Goal: Task Accomplishment & Management: Use online tool/utility

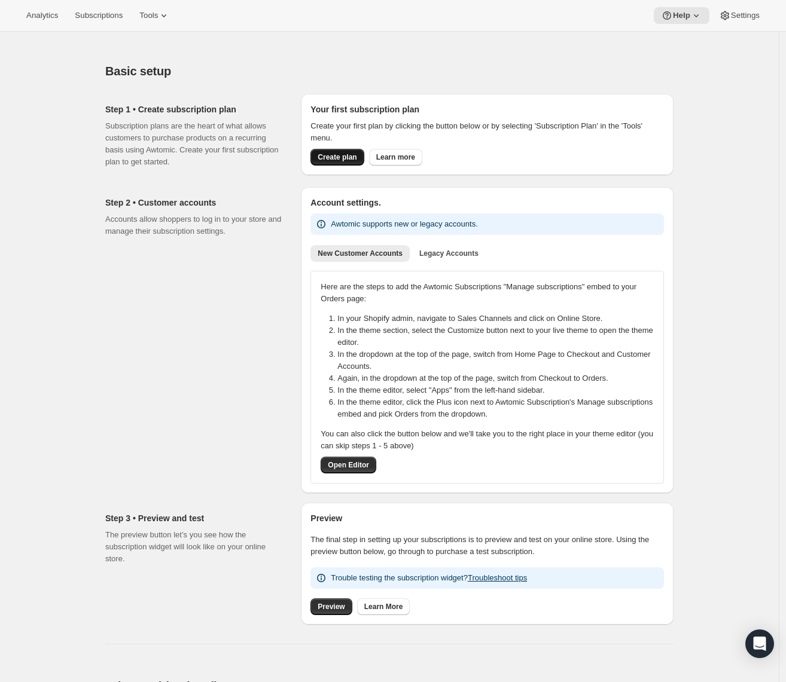
click at [340, 159] on span "Create plan" at bounding box center [337, 157] width 39 height 10
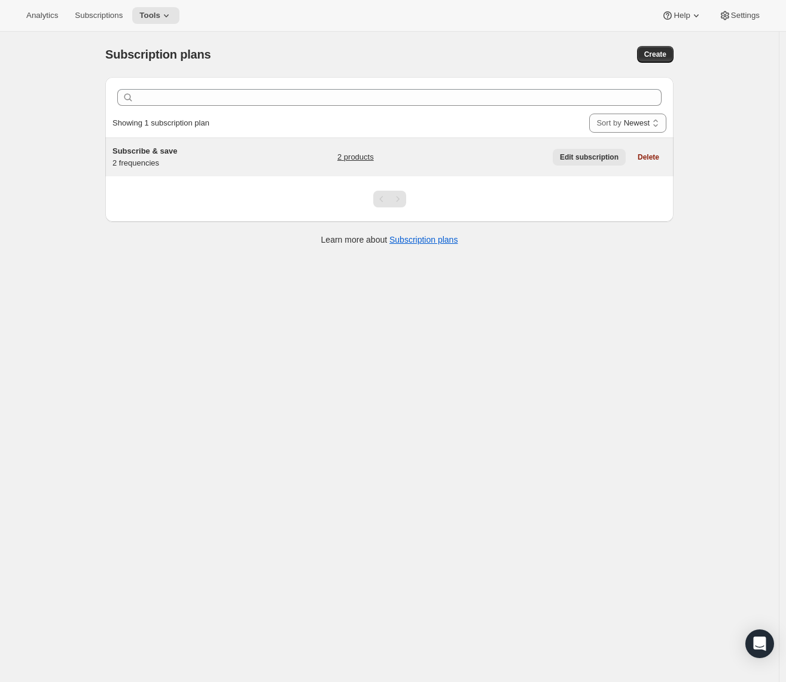
click at [593, 158] on span "Edit subscription" at bounding box center [589, 157] width 59 height 10
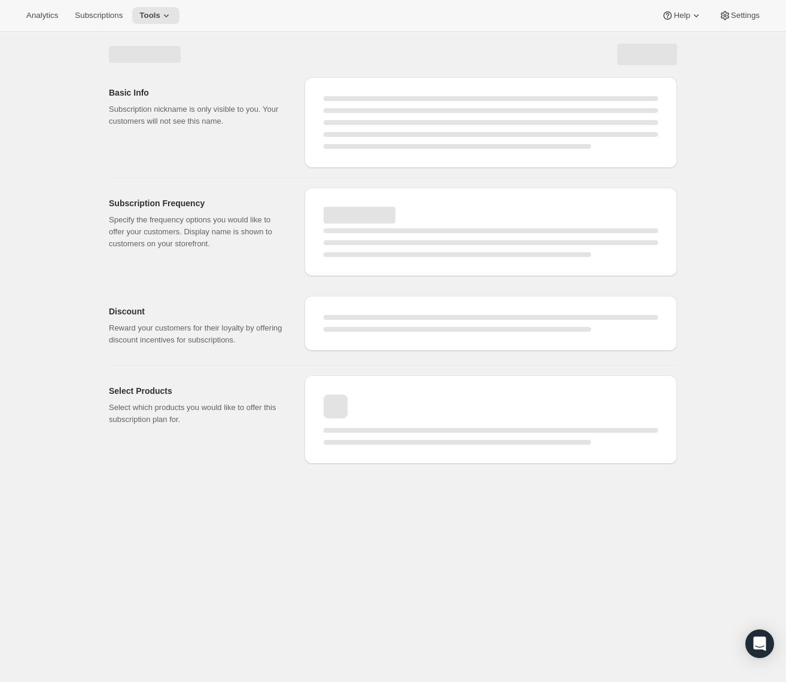
select select "WEEK"
select select "MONTH"
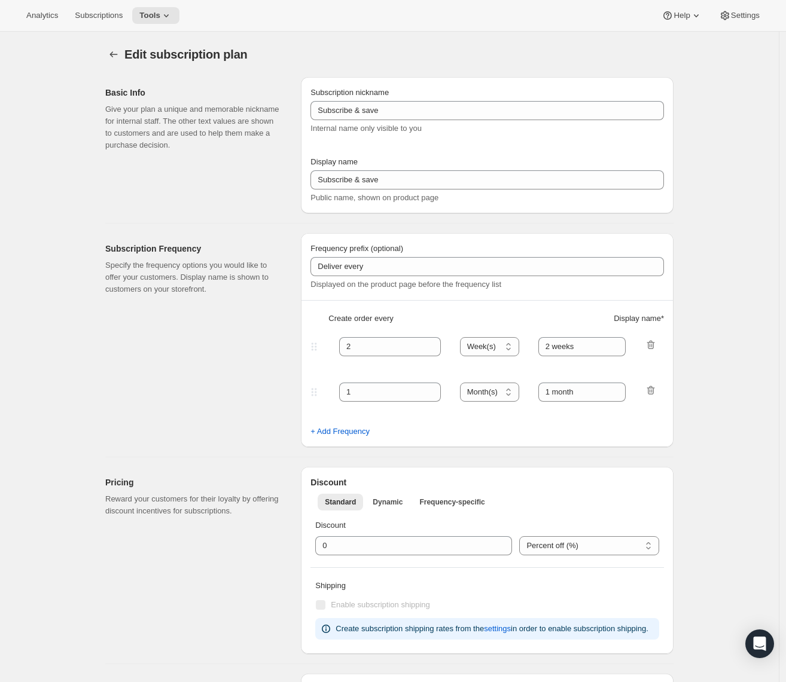
type input "1"
select select "MONTH"
type input "Monthly"
select select "YEAR"
type input "Yearly"
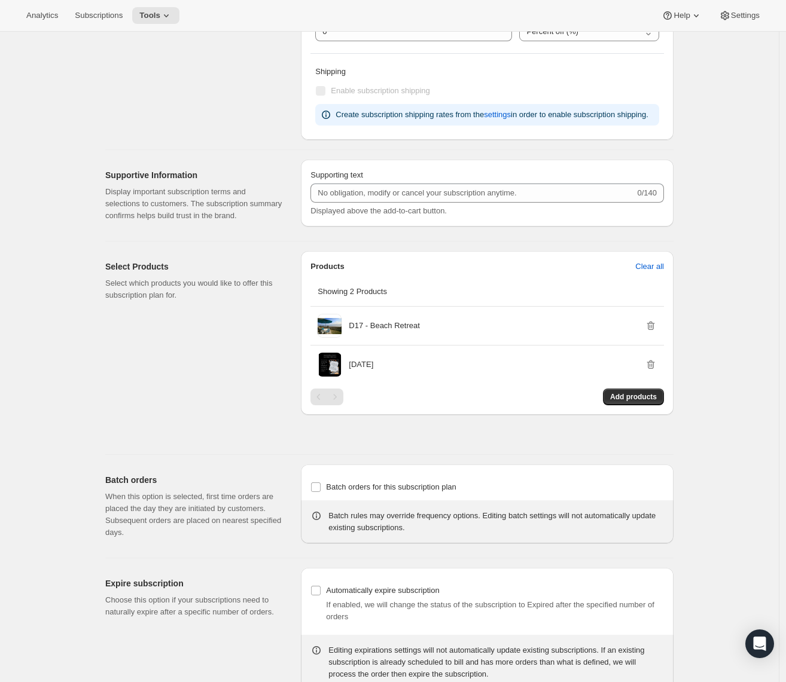
scroll to position [525, 0]
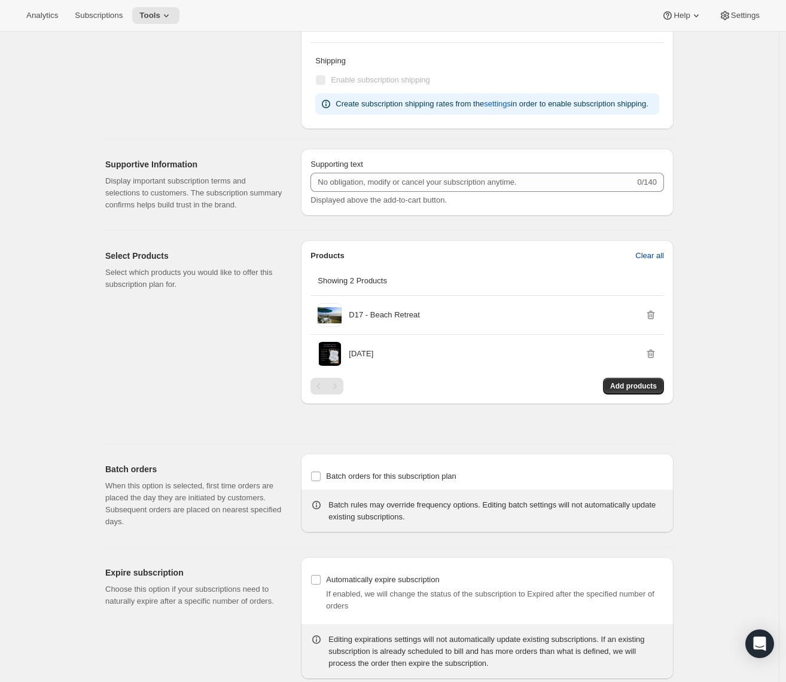
click at [650, 262] on span "Clear all" at bounding box center [649, 256] width 29 height 12
click at [639, 262] on span "Confirm clear all" at bounding box center [636, 256] width 56 height 12
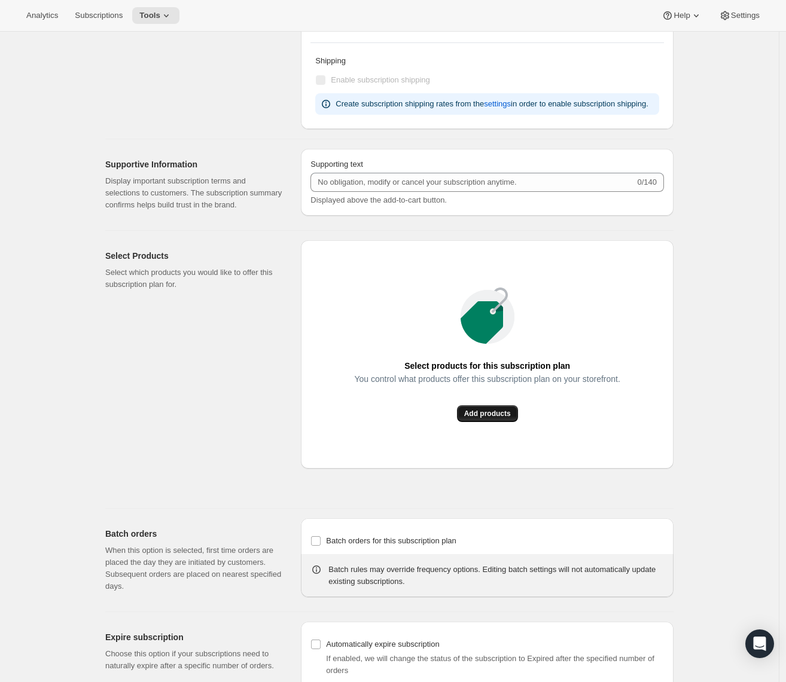
click at [501, 419] on span "Add products" at bounding box center [487, 414] width 47 height 10
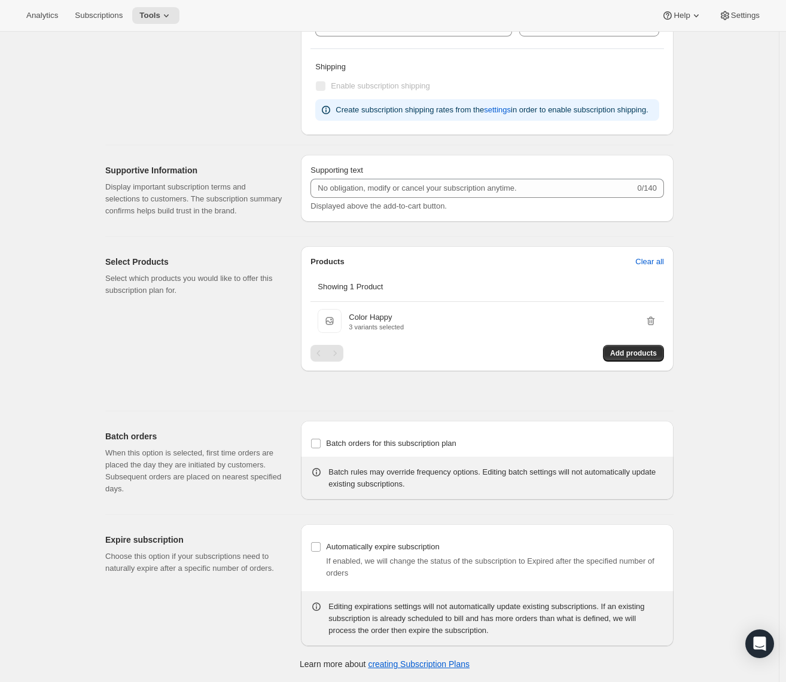
scroll to position [543, 0]
click at [401, 443] on span "Batch orders for this subscription plan" at bounding box center [391, 443] width 130 height 9
click at [320, 443] on input "Batch orders for this subscription plan" at bounding box center [316, 444] width 10 height 10
checkbox input "true"
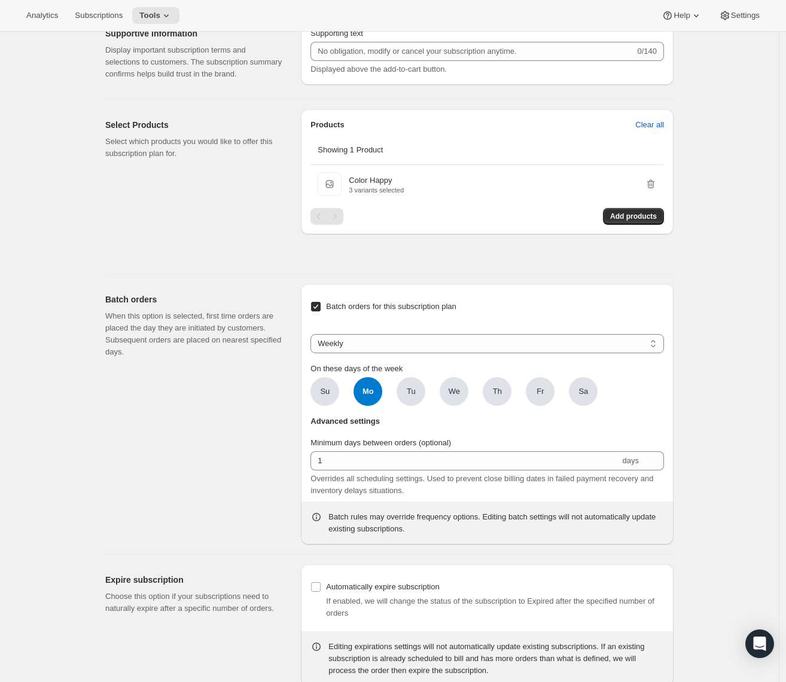
scroll to position [657, 0]
click at [386, 353] on select "Weekly Monthly Yearly" at bounding box center [486, 343] width 353 height 19
select select "MONTHDAY"
click at [313, 353] on select "Weekly Monthly Yearly" at bounding box center [486, 343] width 353 height 19
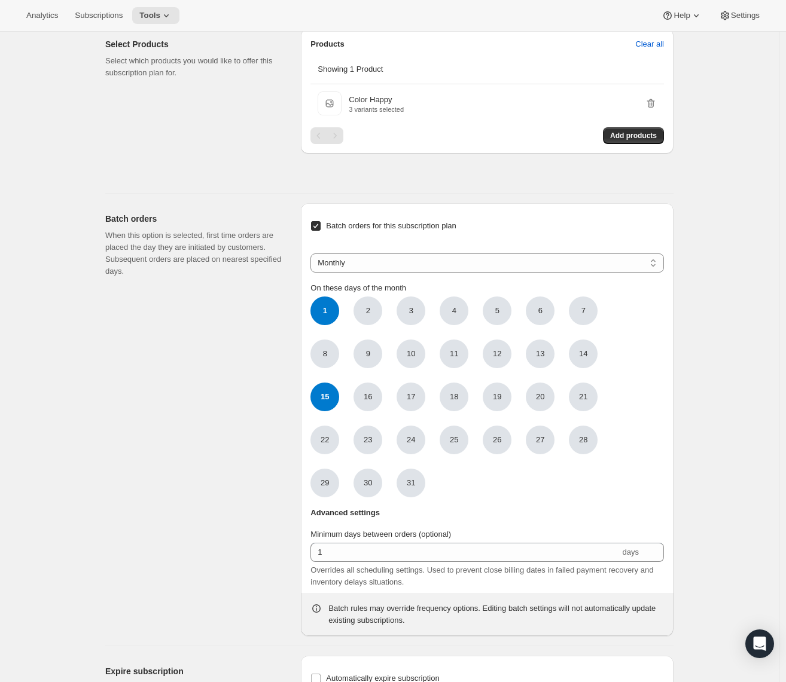
scroll to position [738, 0]
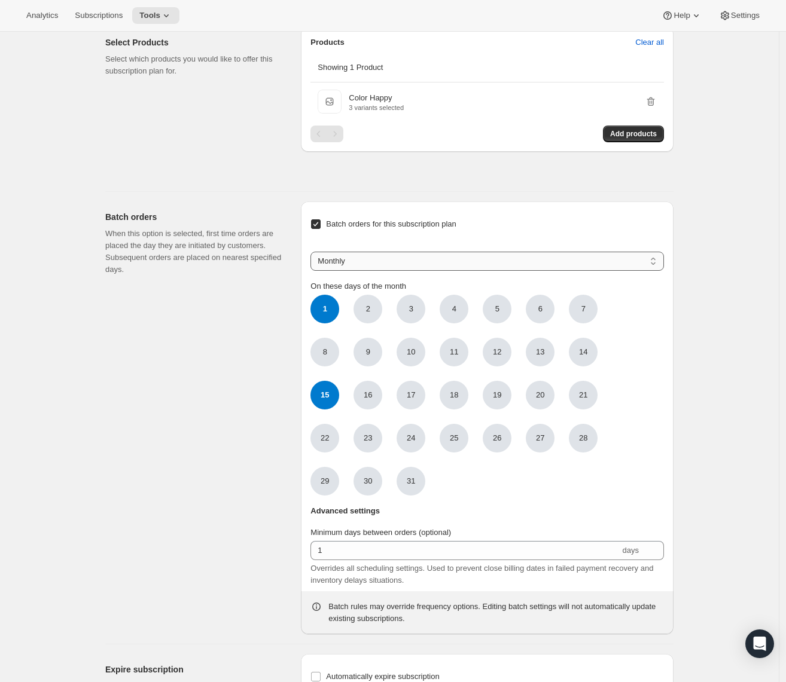
click at [367, 271] on select "Weekly Monthly Yearly" at bounding box center [486, 261] width 353 height 19
click at [371, 228] on span "Batch orders for this subscription plan" at bounding box center [391, 223] width 130 height 9
click at [320, 229] on input "Batch orders for this subscription plan" at bounding box center [316, 224] width 10 height 10
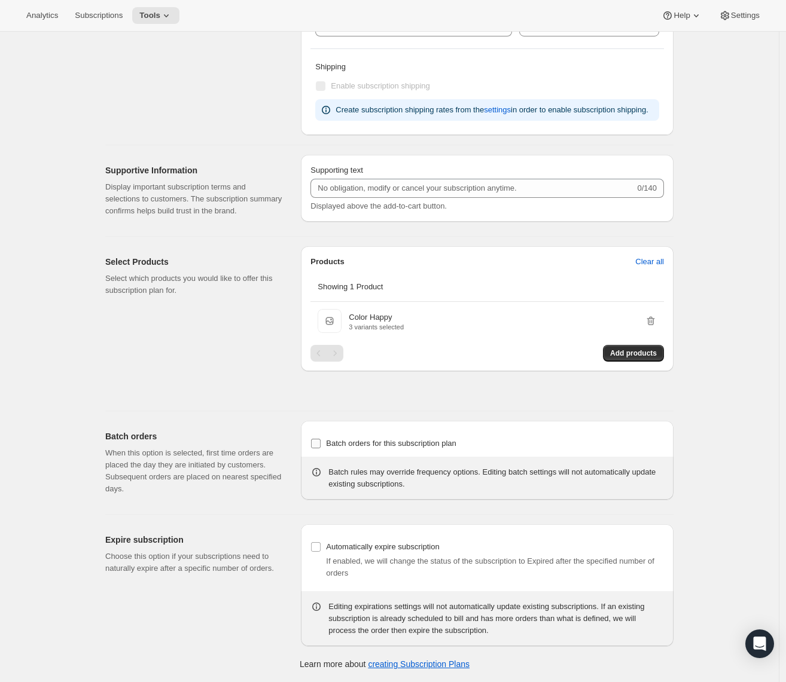
scroll to position [543, 0]
click at [399, 442] on span "Batch orders for this subscription plan" at bounding box center [391, 443] width 130 height 9
click at [320, 442] on input "Batch orders for this subscription plan" at bounding box center [316, 444] width 10 height 10
checkbox input "true"
select select "MONTHDAY"
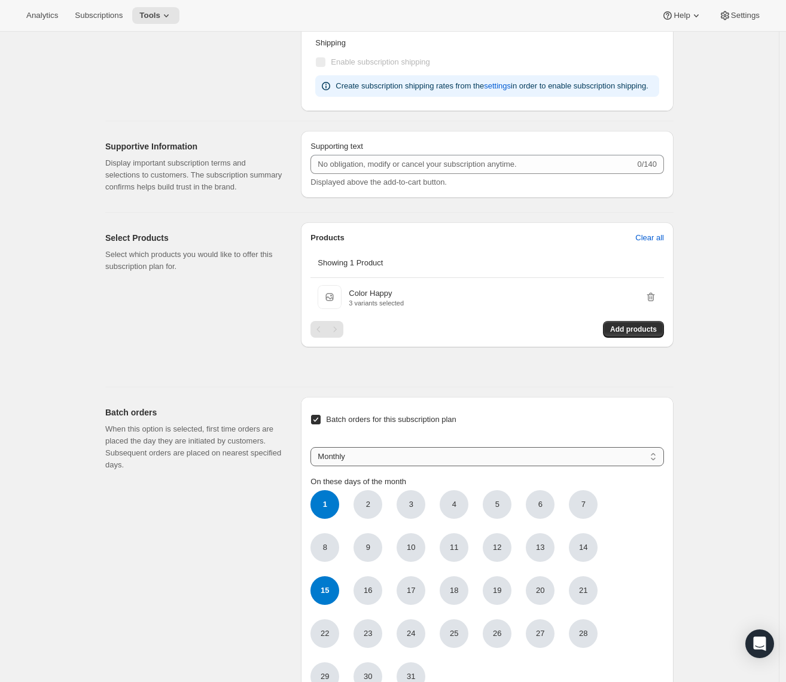
click at [398, 466] on select "Weekly Monthly Yearly" at bounding box center [486, 456] width 353 height 19
click at [313, 466] on select "Weekly Monthly Yearly" at bounding box center [486, 456] width 353 height 19
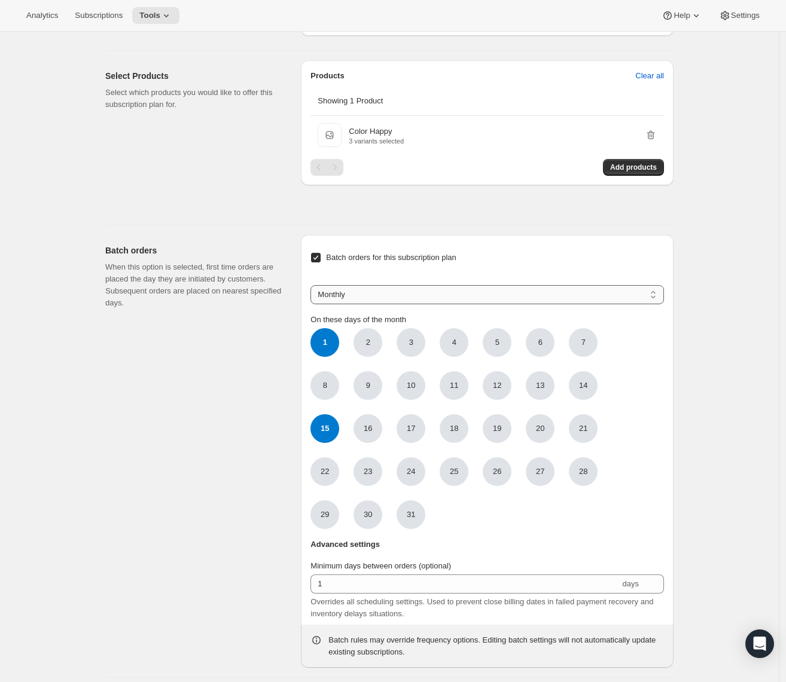
scroll to position [738, 0]
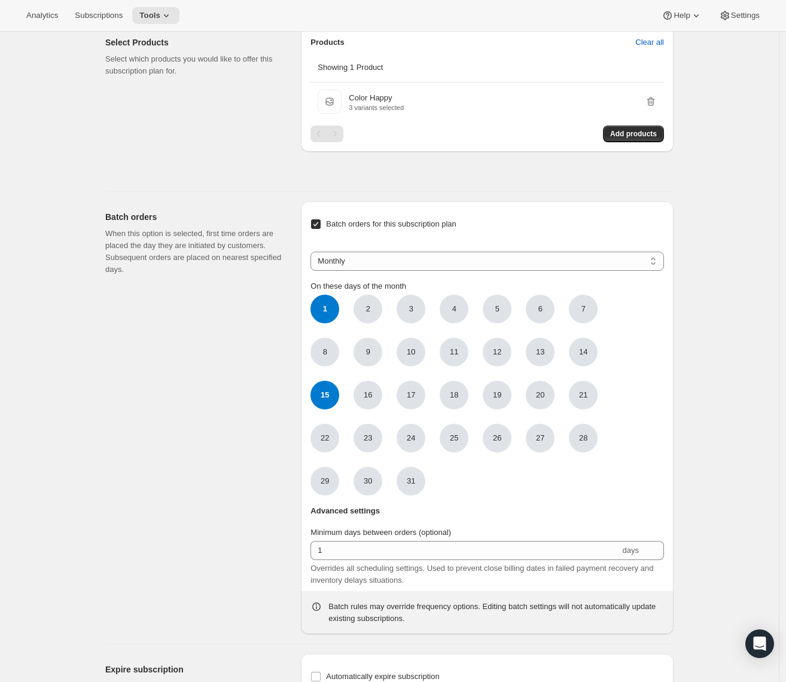
click at [330, 410] on span "15" at bounding box center [324, 395] width 29 height 29
click input "15" at bounding box center [0, 0] width 0 height 0
click at [368, 517] on span "Advanced settings" at bounding box center [344, 511] width 69 height 12
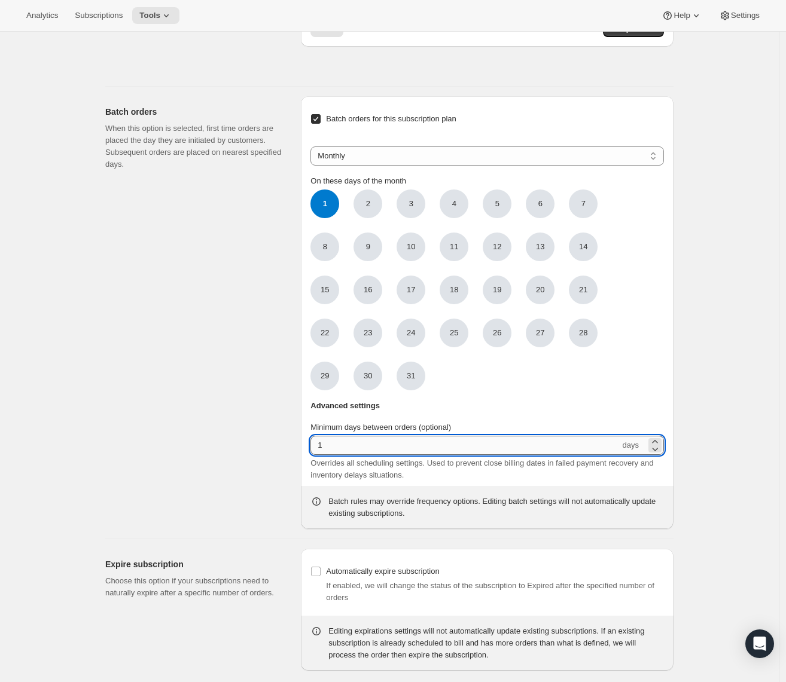
click at [395, 455] on input "1" at bounding box center [464, 445] width 309 height 19
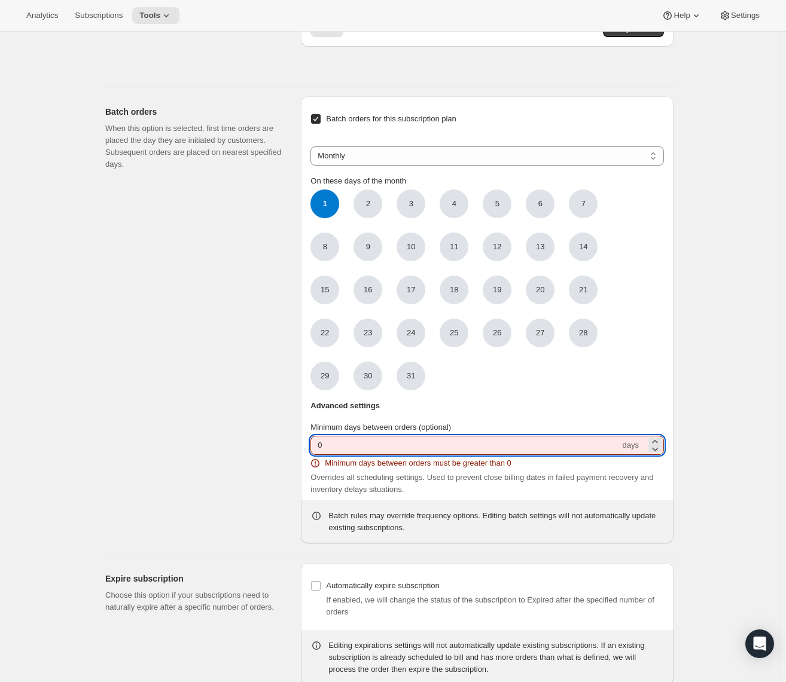
click at [397, 455] on input "0" at bounding box center [464, 445] width 309 height 19
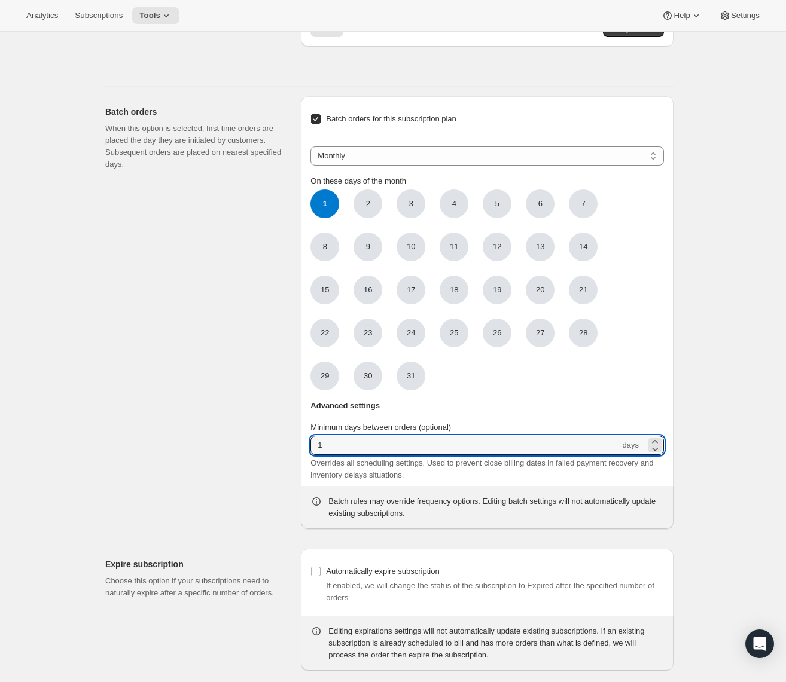
type input "1"
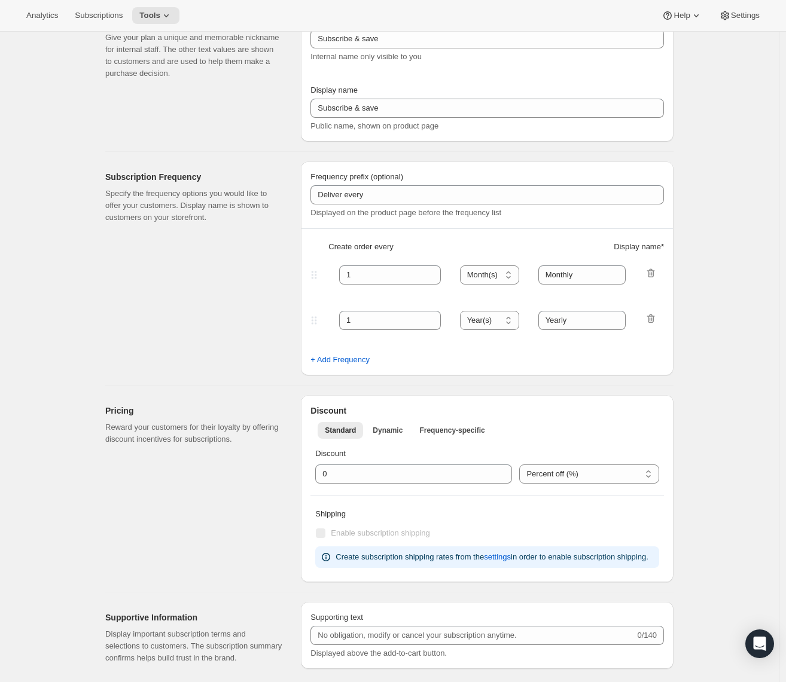
scroll to position [0, 0]
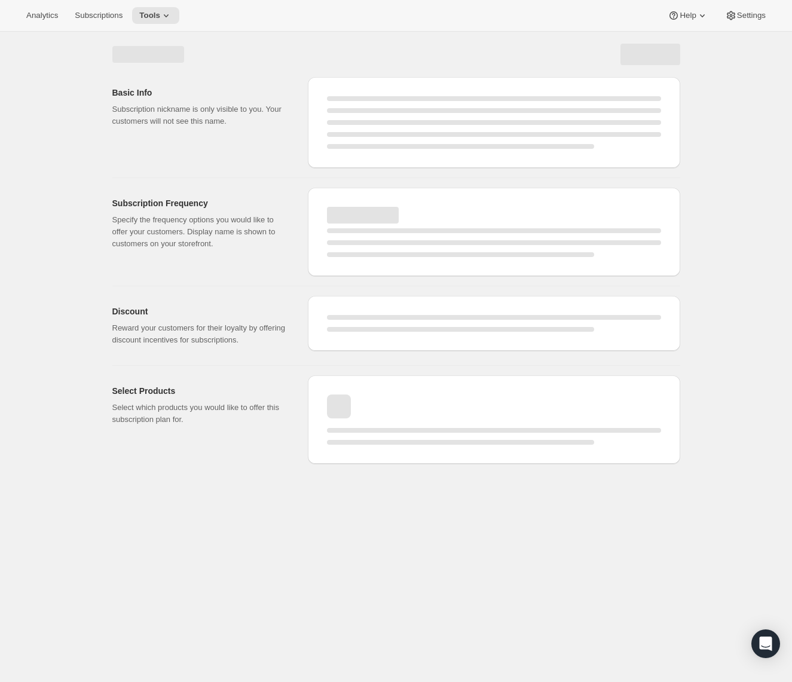
select select "MONTH"
select select "YEAR"
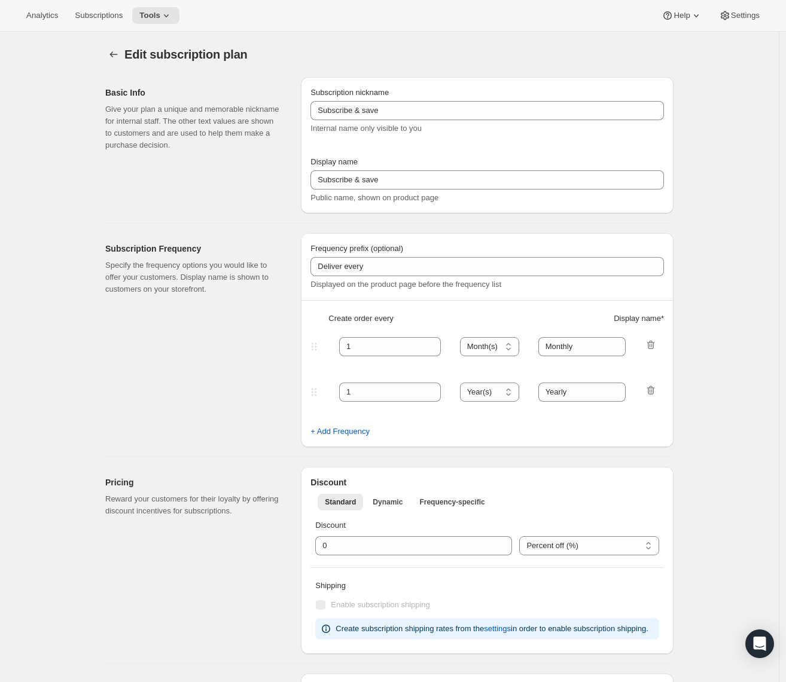
checkbox input "true"
select select "MONTHDAY"
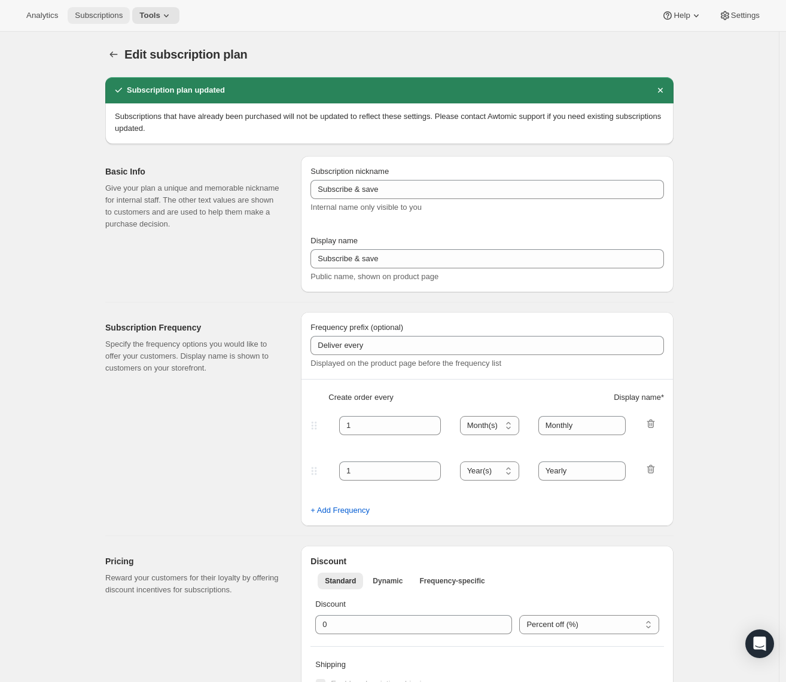
click at [93, 19] on span "Subscriptions" at bounding box center [99, 16] width 48 height 10
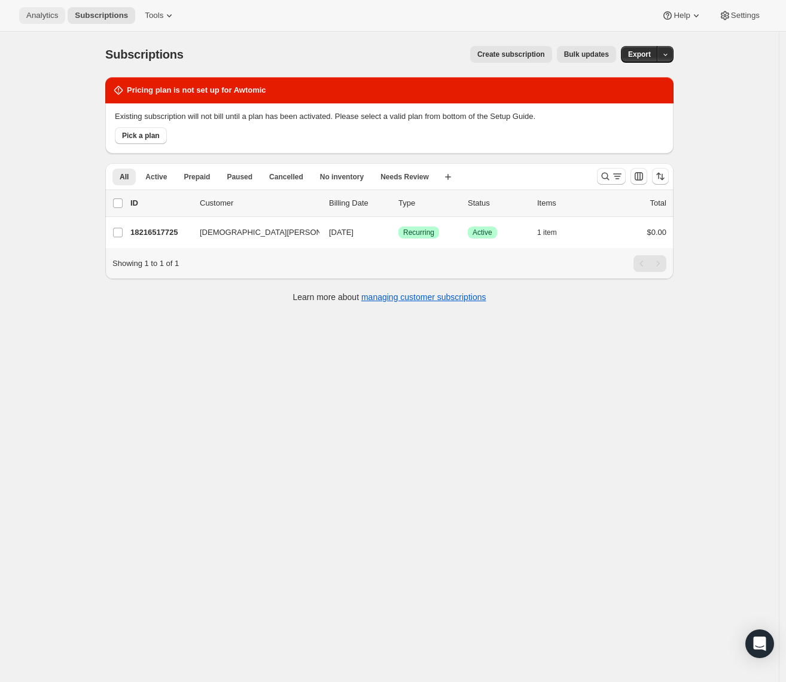
click at [44, 14] on span "Analytics" at bounding box center [42, 16] width 32 height 10
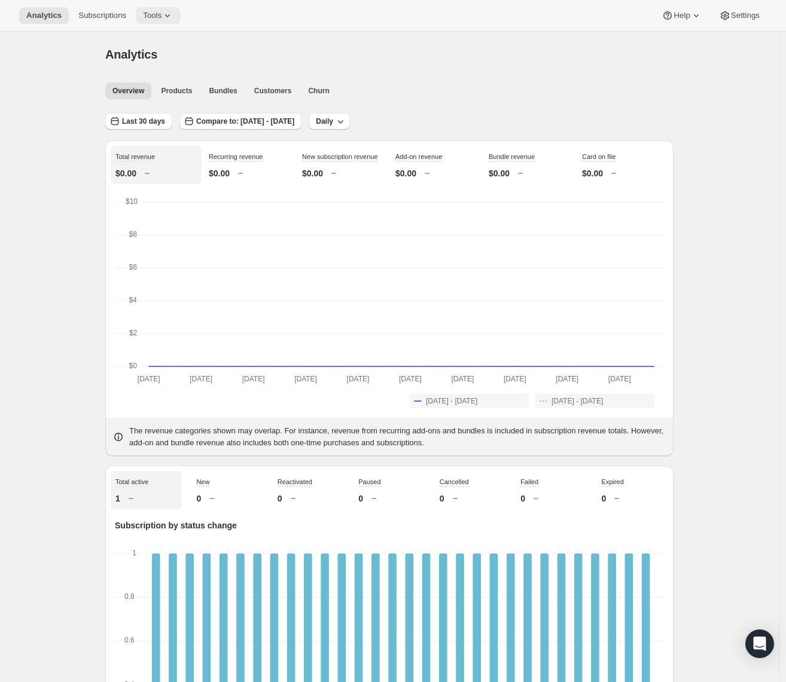
click at [161, 14] on span "Tools" at bounding box center [152, 16] width 19 height 10
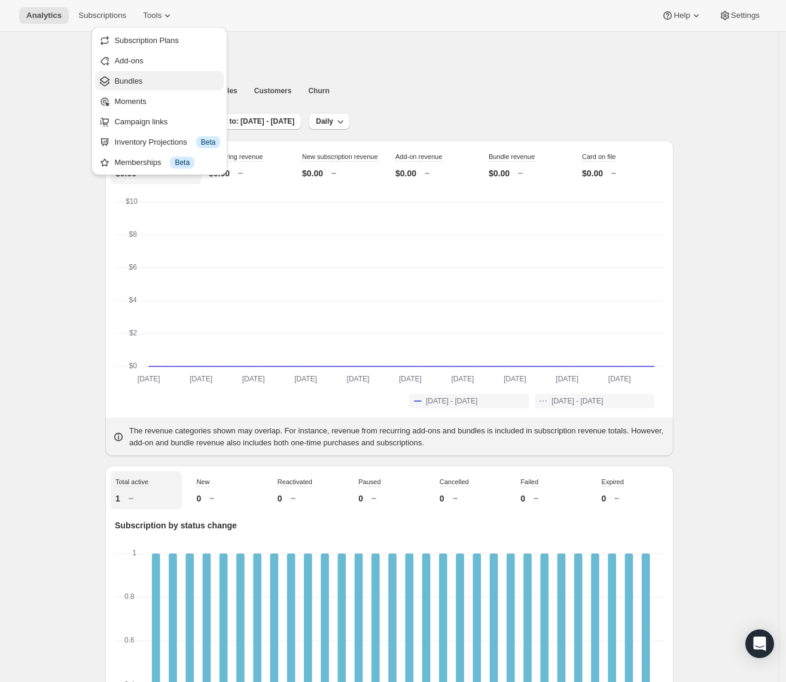
click at [169, 77] on span "Bundles" at bounding box center [167, 81] width 106 height 12
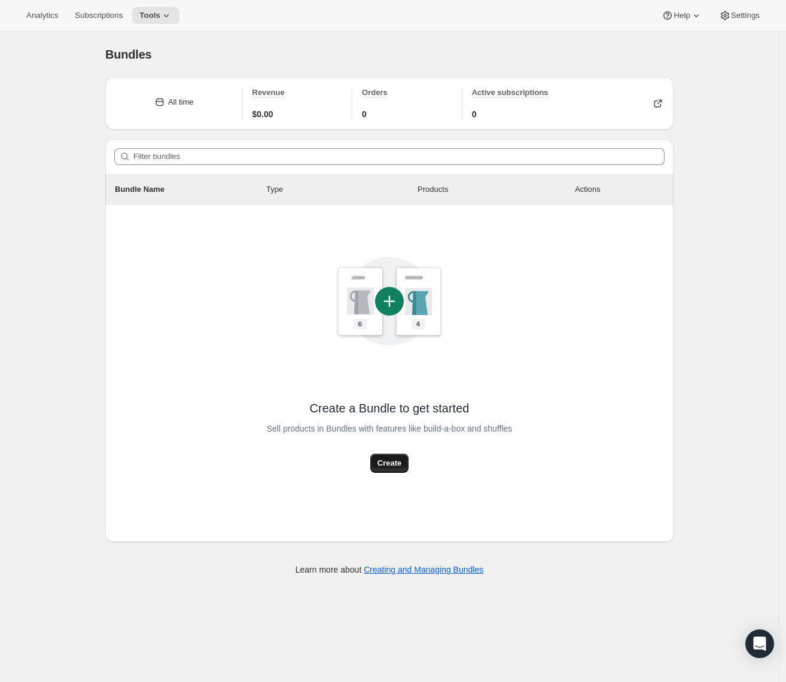
click at [405, 470] on button "Create" at bounding box center [389, 463] width 38 height 19
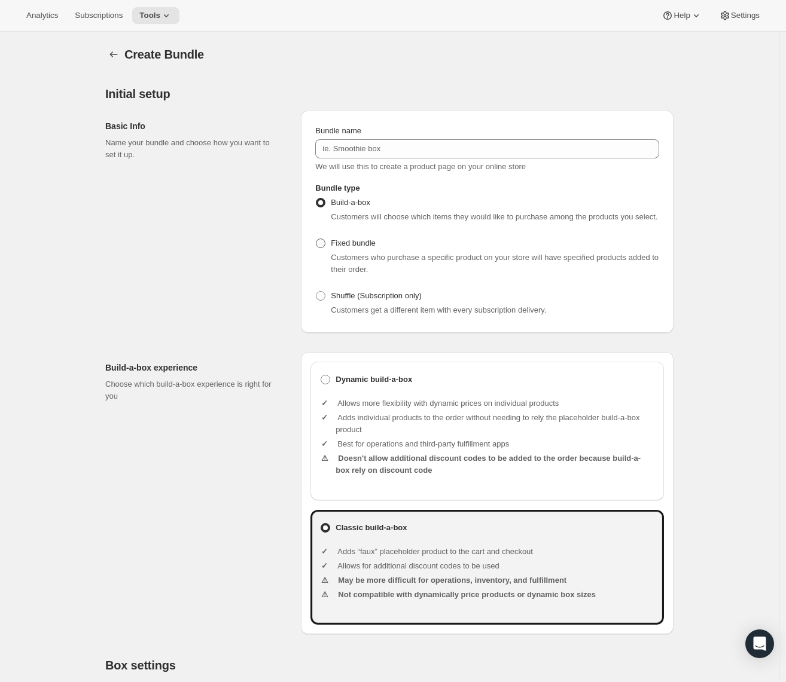
click at [362, 248] on span "Fixed bundle" at bounding box center [353, 243] width 44 height 9
click at [316, 239] on input "Fixed bundle" at bounding box center [316, 239] width 1 height 1
radio input "true"
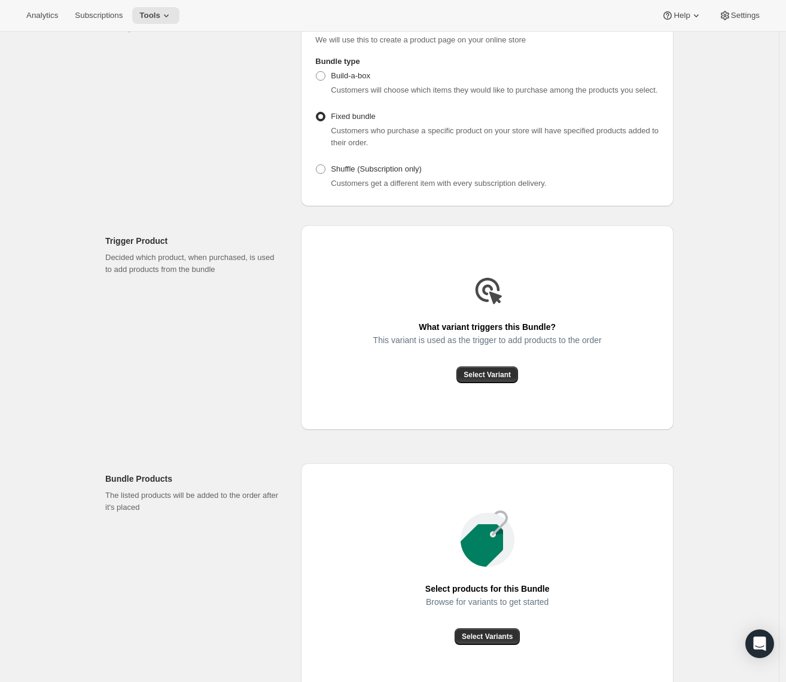
scroll to position [263, 0]
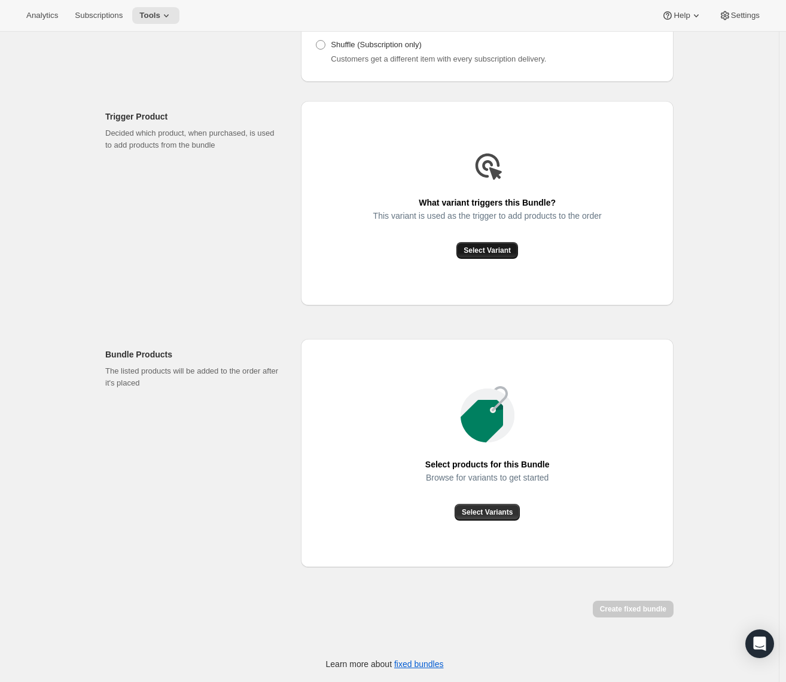
click at [495, 251] on span "Select Variant" at bounding box center [486, 251] width 47 height 10
click at [486, 505] on button "Select Variants" at bounding box center [486, 512] width 65 height 17
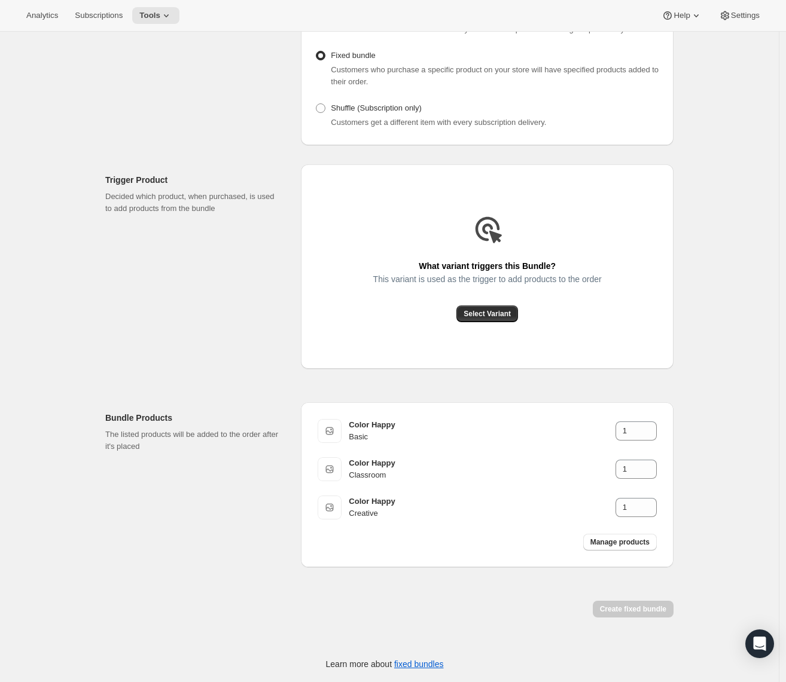
scroll to position [0, 0]
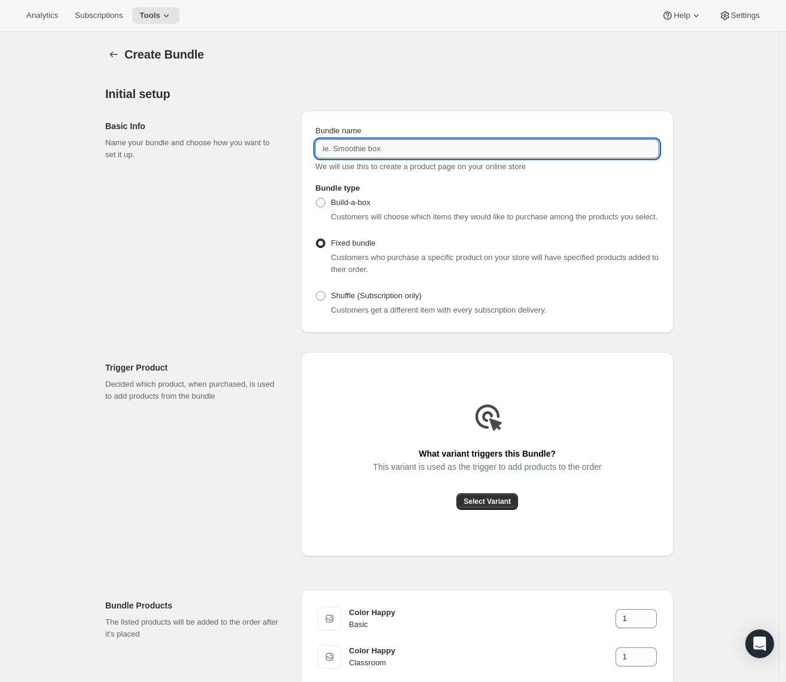
click at [407, 146] on input "Bundle name" at bounding box center [487, 148] width 344 height 19
